Goal: Find specific page/section: Find specific page/section

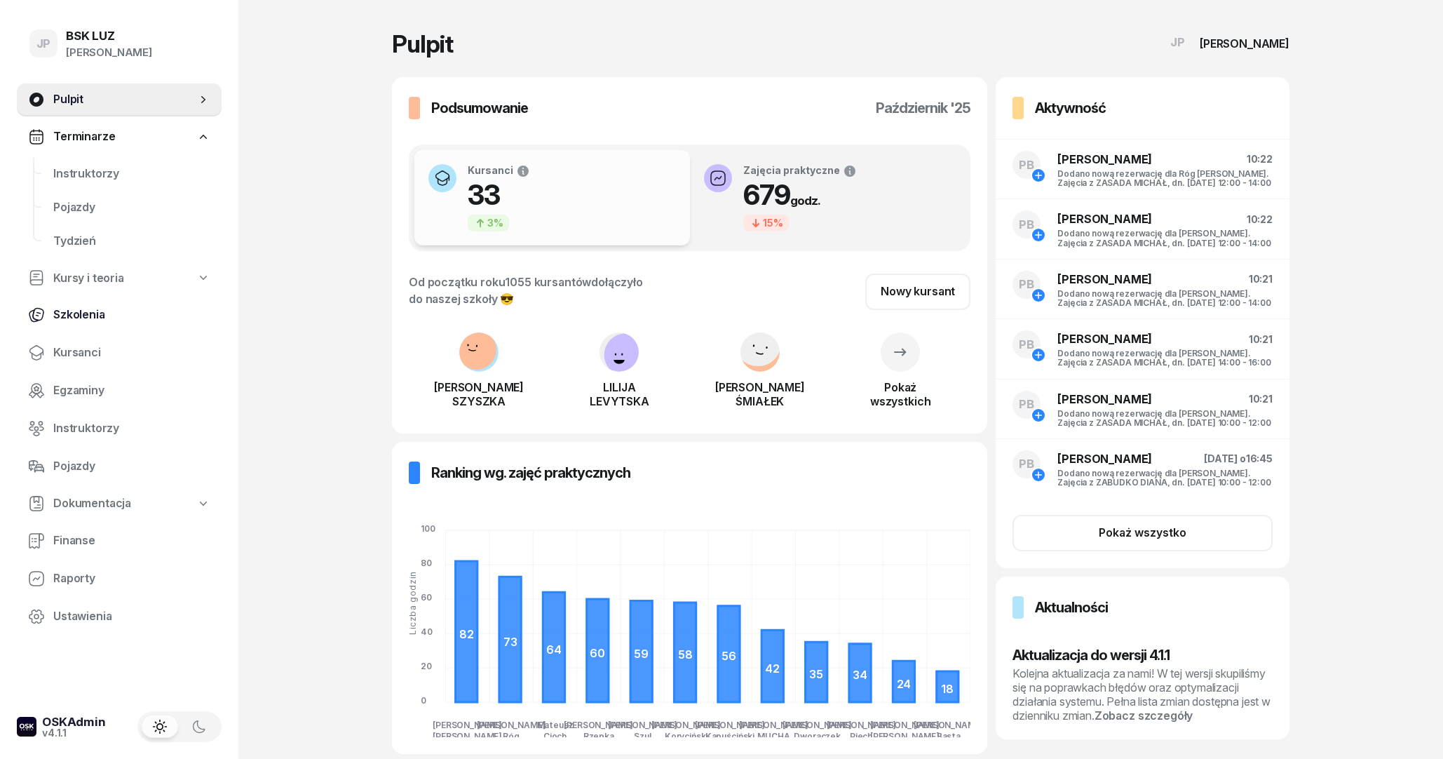
click at [95, 324] on link "Szkolenia" at bounding box center [119, 315] width 205 height 34
select select "createdAt-desc"
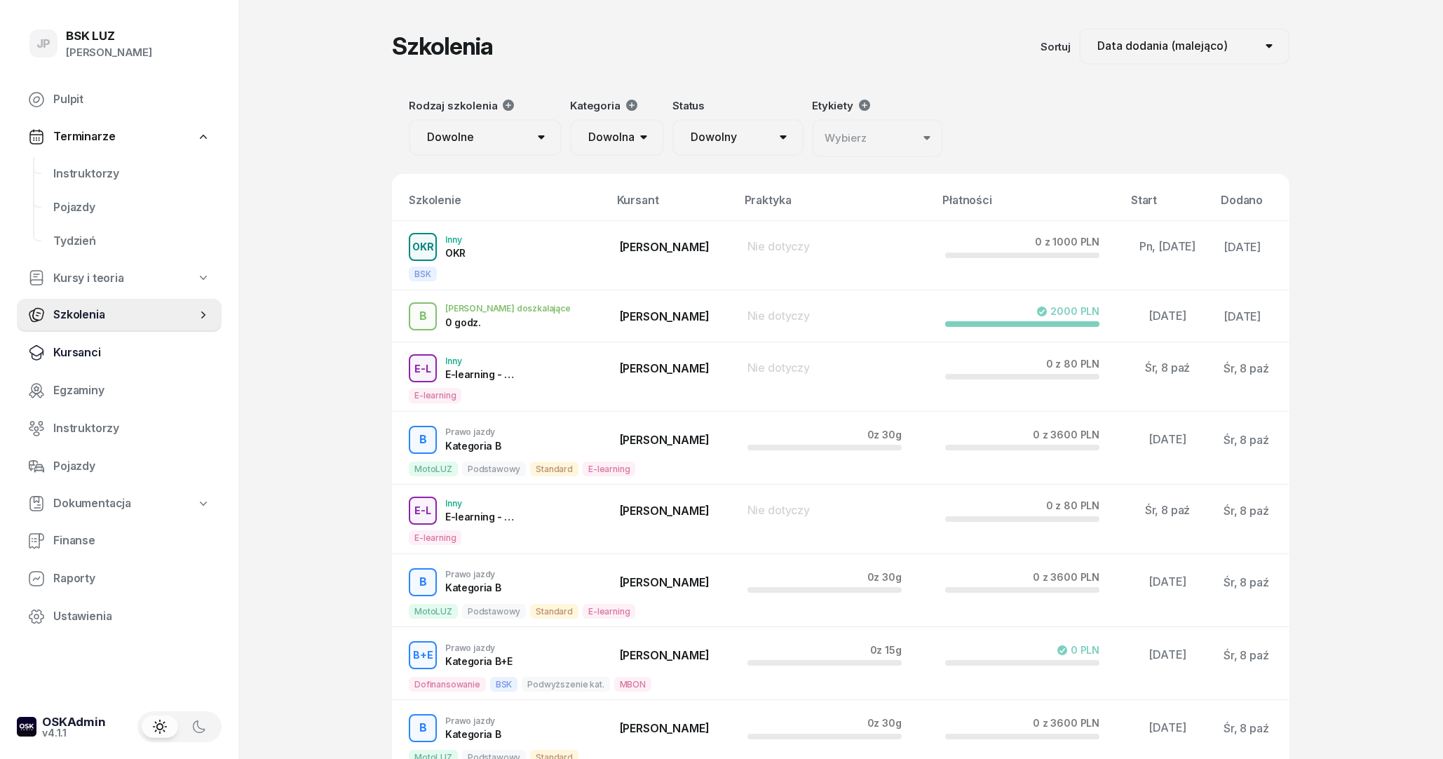
click at [92, 355] on span "Kursanci" at bounding box center [131, 353] width 157 height 18
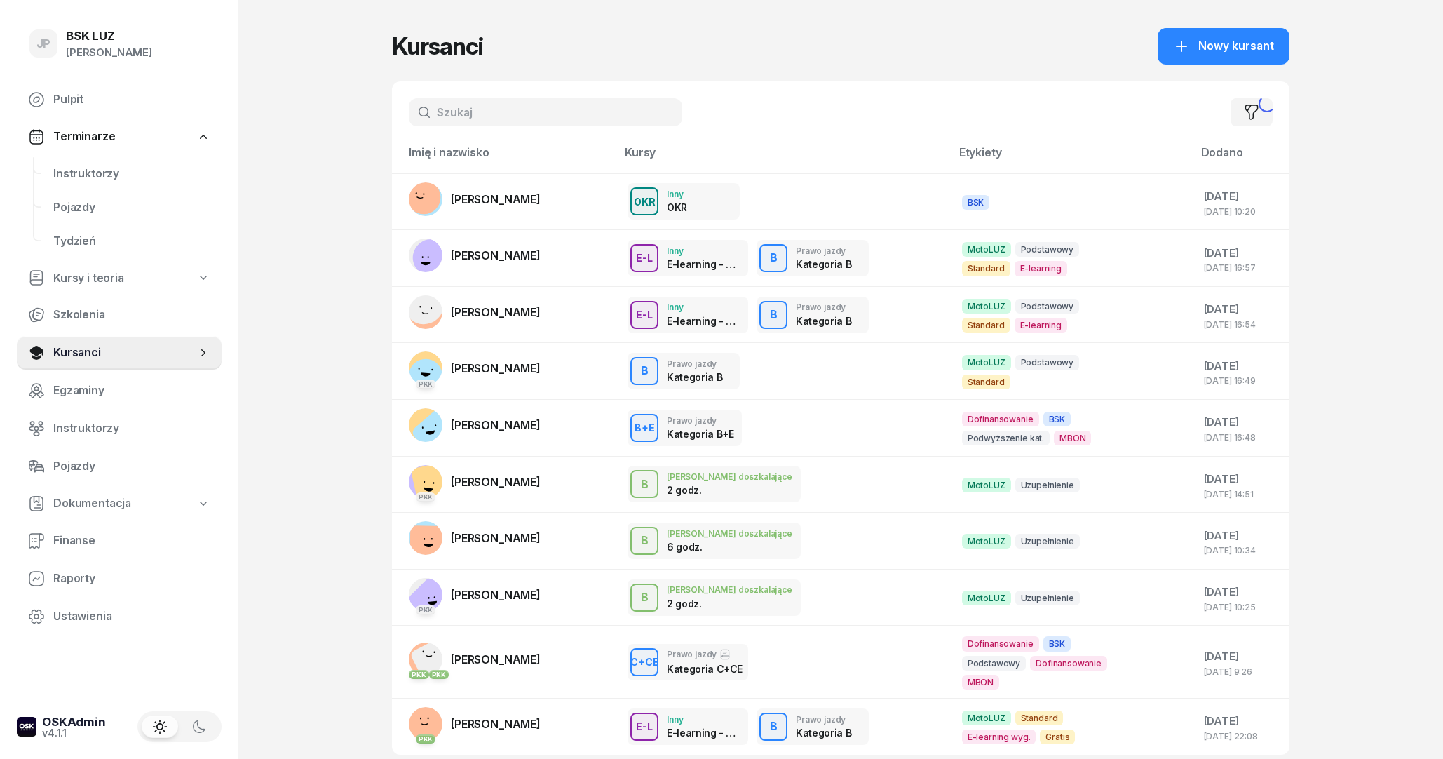
click at [479, 119] on input "text" at bounding box center [545, 112] width 273 height 28
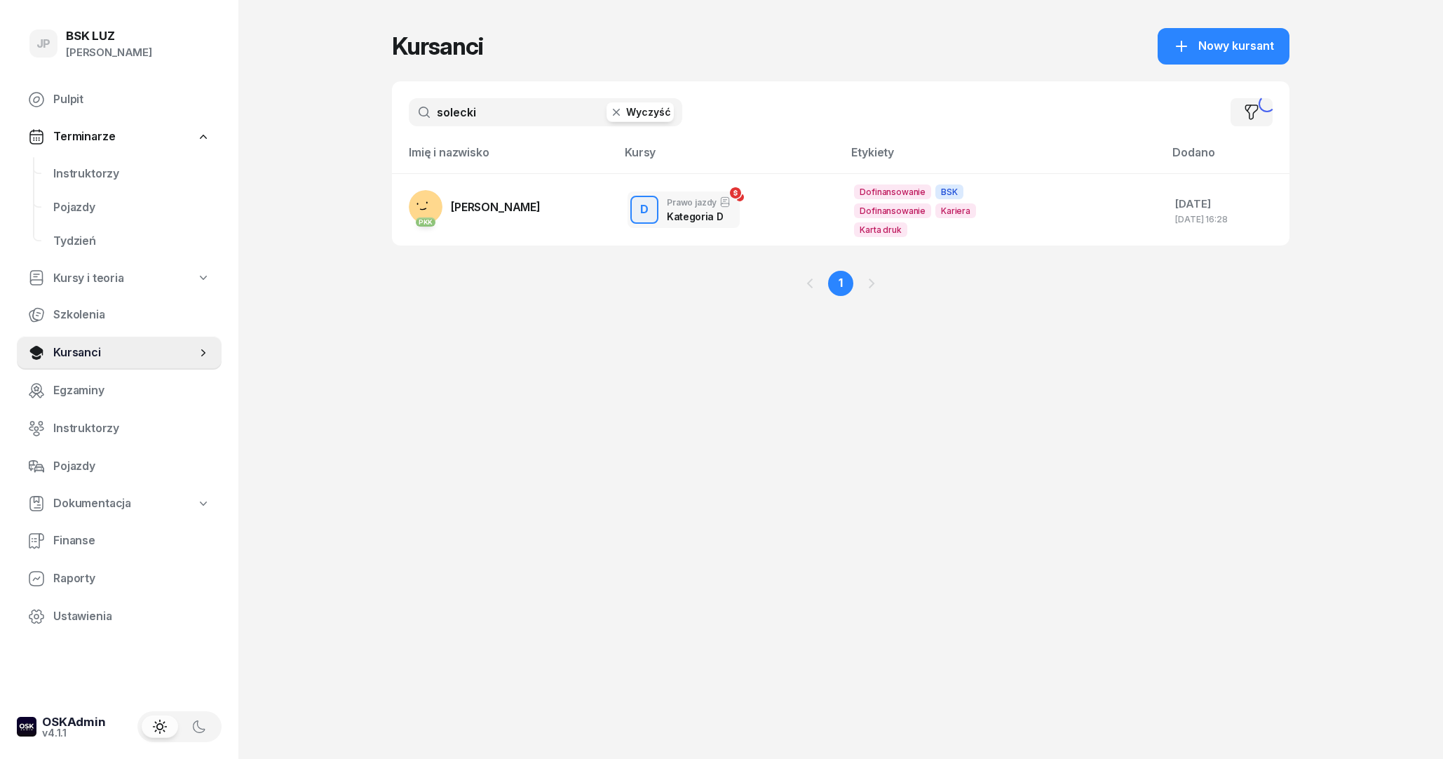
type input "solecki"
click at [557, 221] on td "PKK [PERSON_NAME]" at bounding box center [504, 209] width 224 height 72
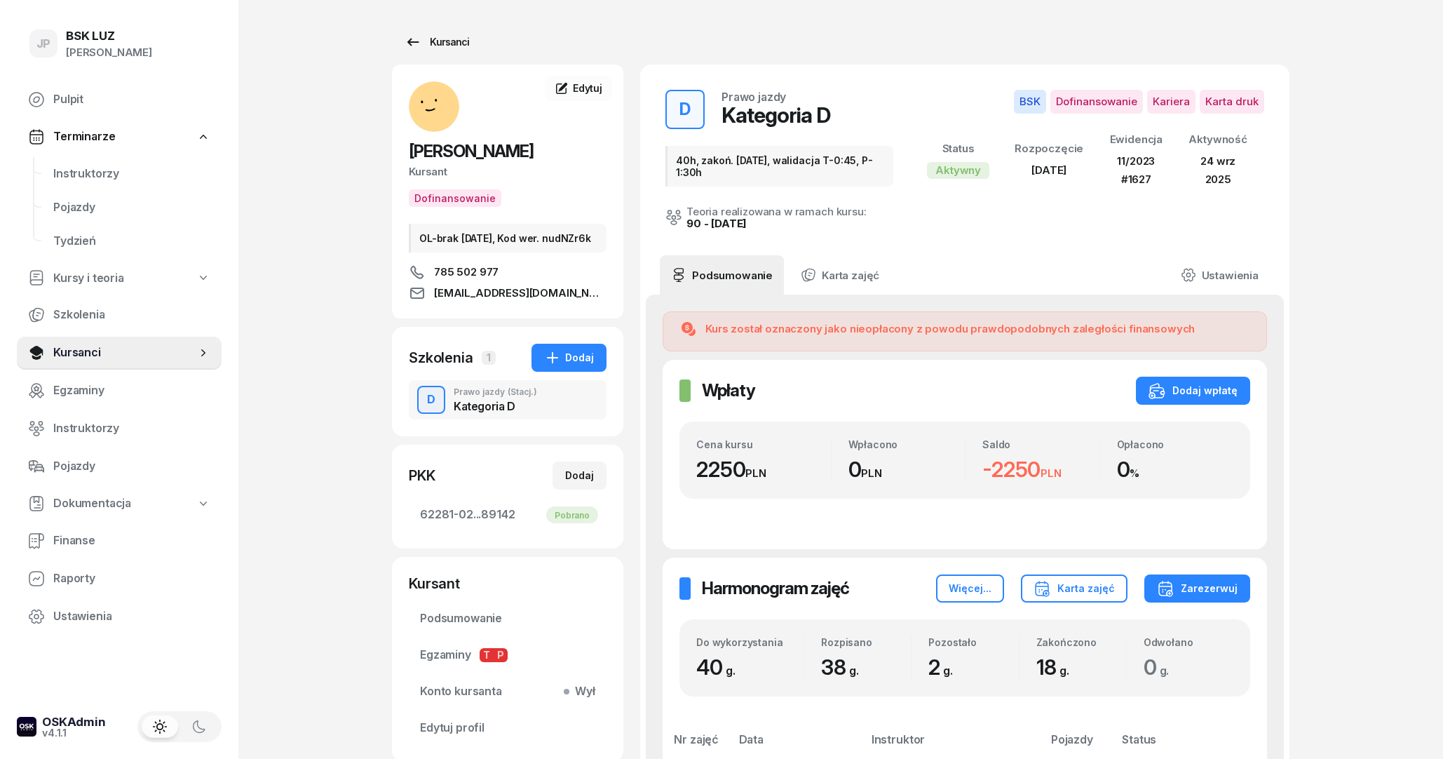
click at [403, 40] on link "Kursanci" at bounding box center [437, 42] width 90 height 28
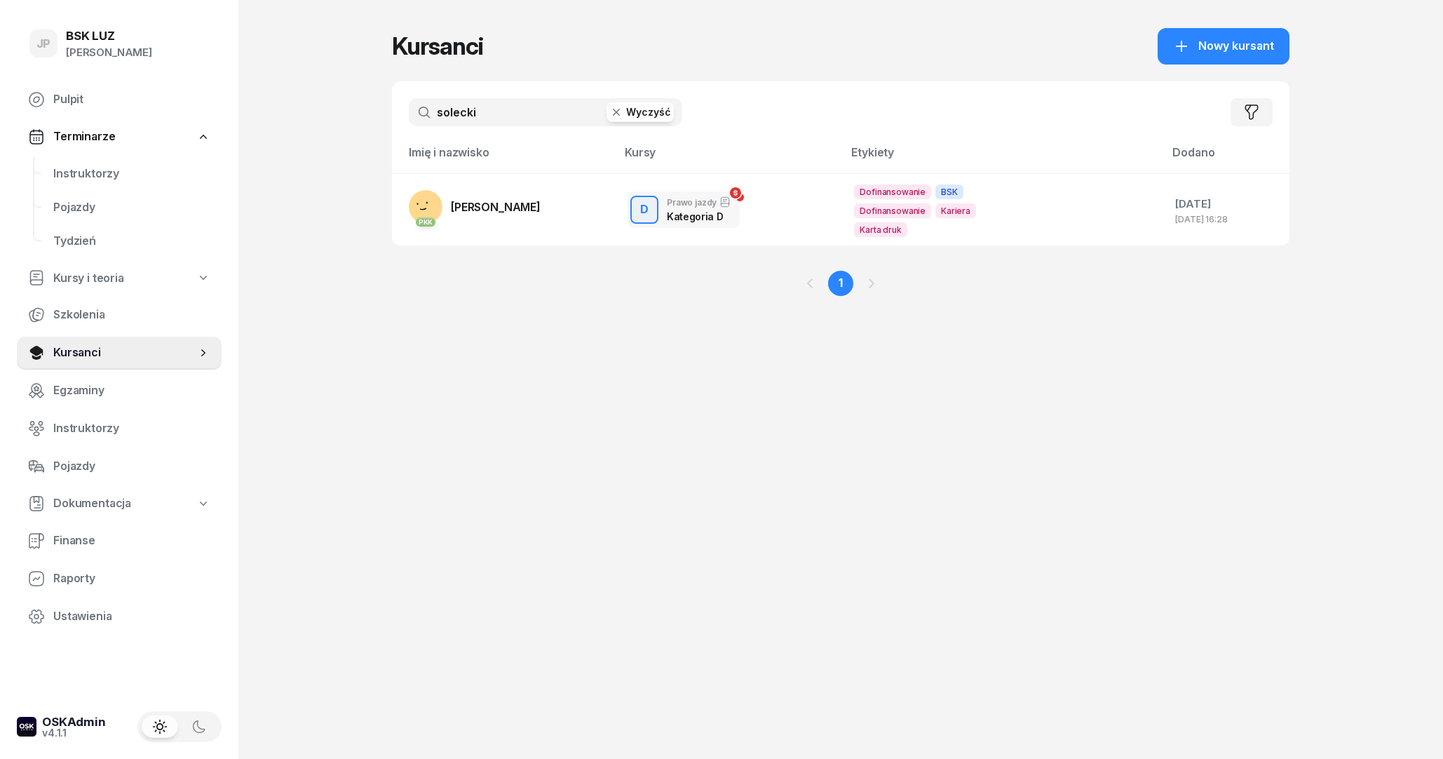
click at [654, 120] on button "Wyczyść" at bounding box center [640, 112] width 67 height 20
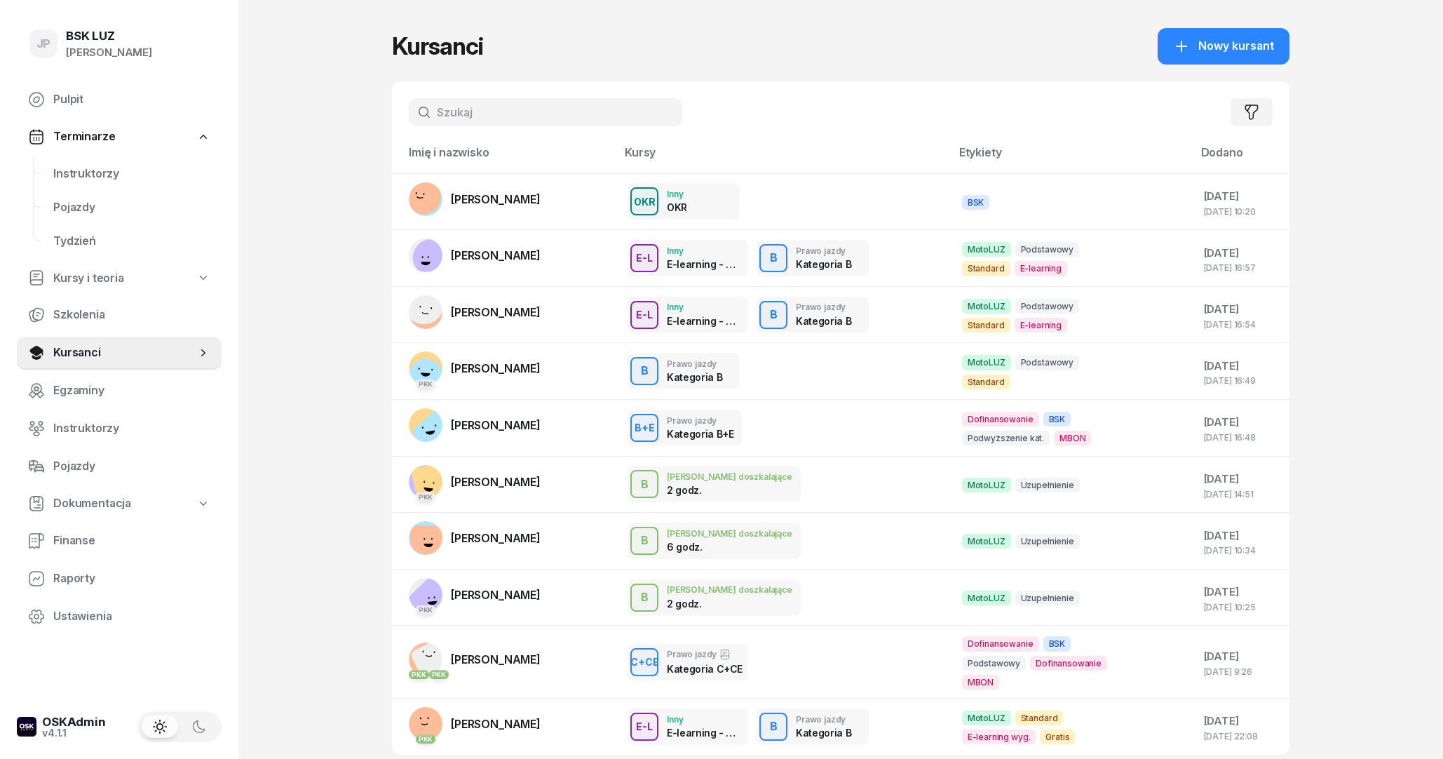
click at [569, 118] on input "text" at bounding box center [545, 112] width 273 height 28
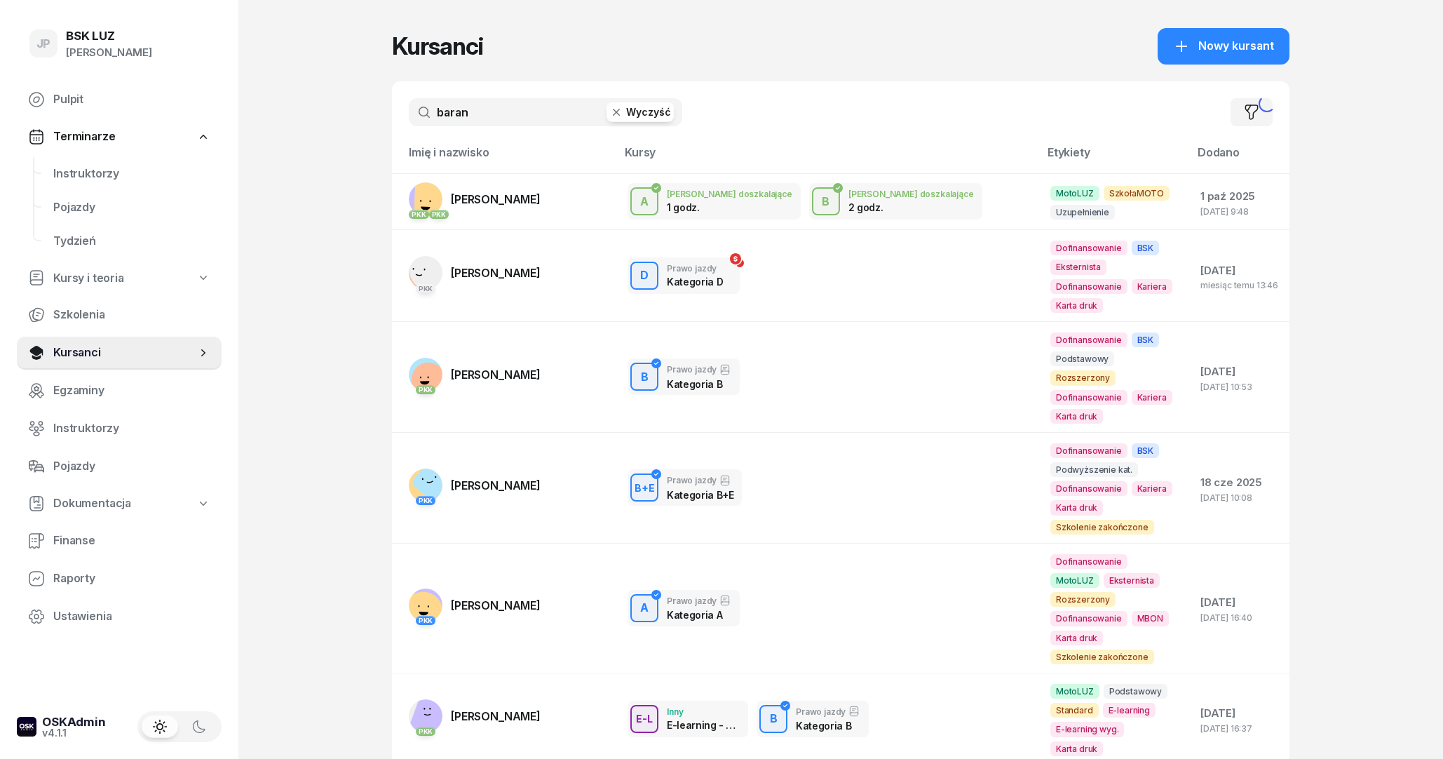
type input "baran"
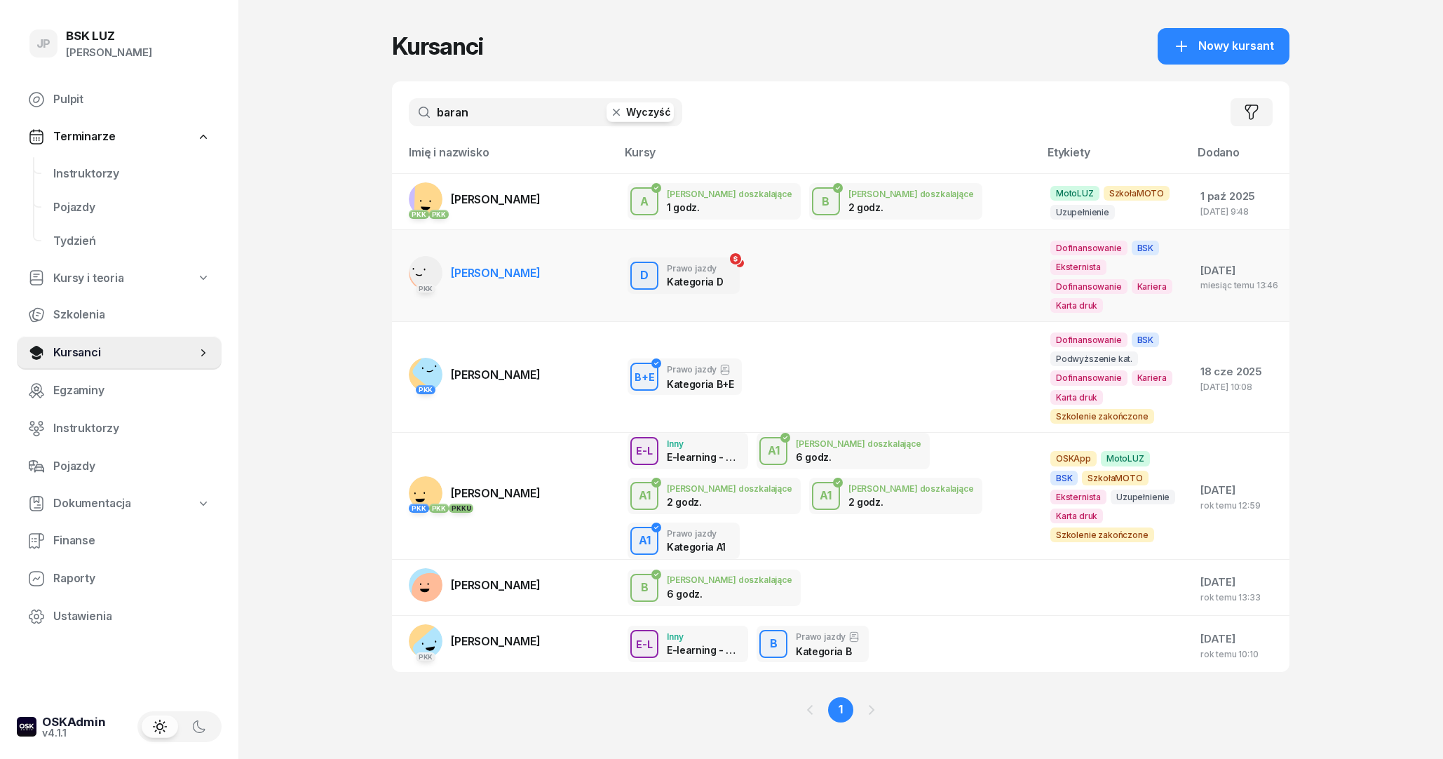
click at [500, 266] on span "[PERSON_NAME]" at bounding box center [496, 273] width 90 height 14
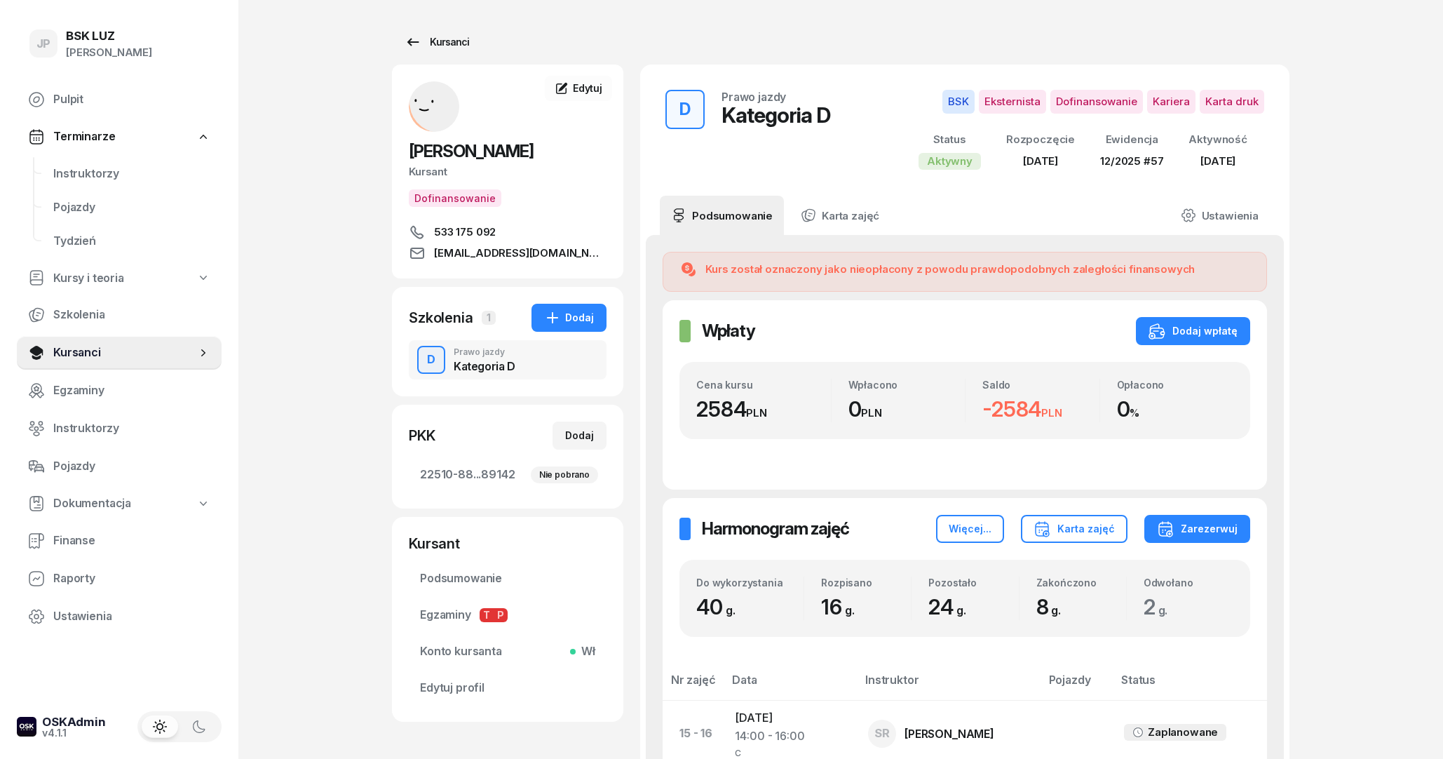
click at [421, 42] on icon at bounding box center [413, 42] width 17 height 17
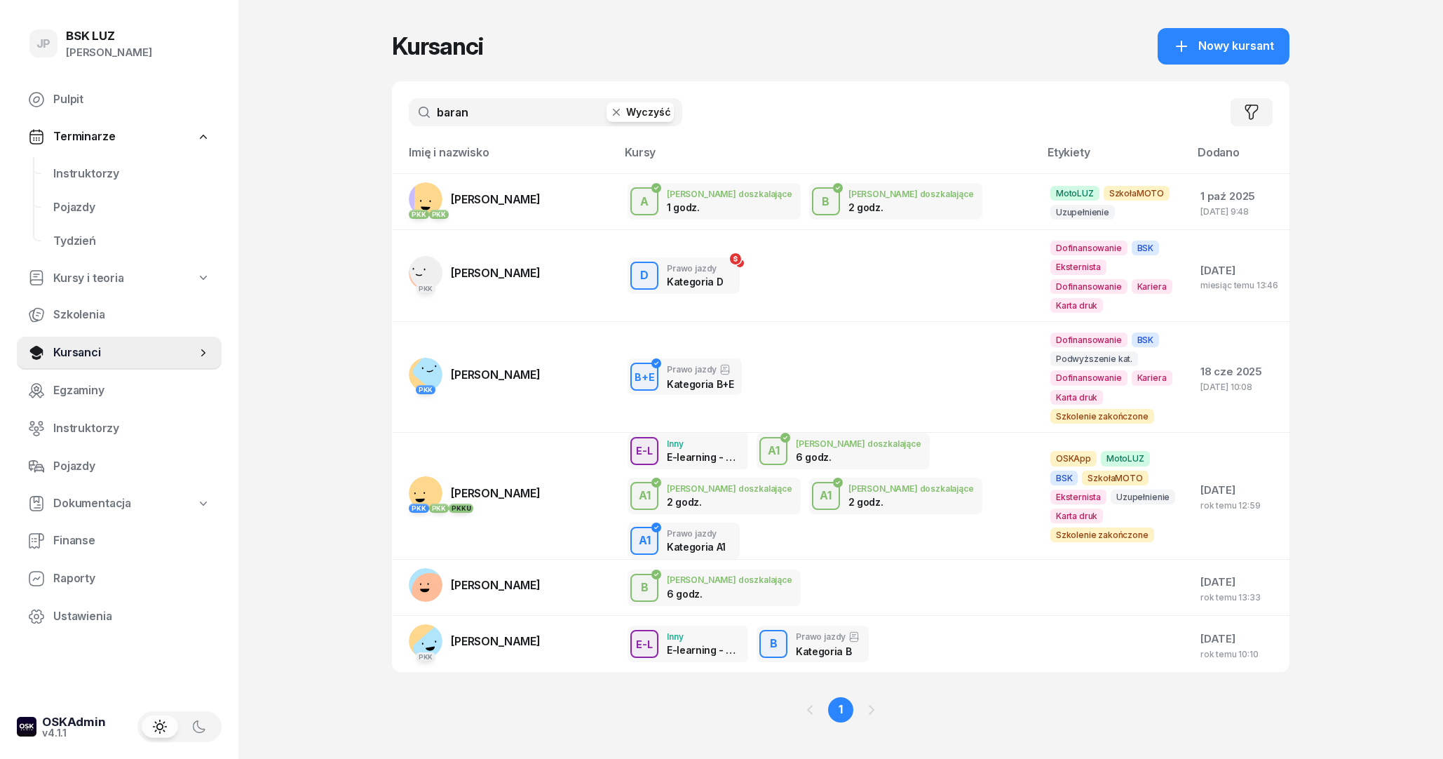
click at [498, 104] on input "baran" at bounding box center [545, 112] width 273 height 28
click at [520, 256] on link "PKK [PERSON_NAME]" at bounding box center [475, 273] width 132 height 34
